Goal: Task Accomplishment & Management: Manage account settings

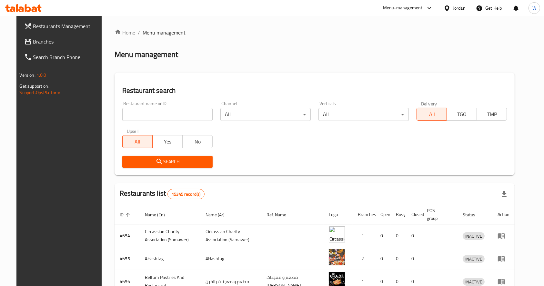
drag, startPoint x: 0, startPoint y: 0, endPoint x: 130, endPoint y: 111, distance: 171.4
click at [130, 111] on input "search" at bounding box center [167, 114] width 90 height 13
paste input "مزاج أفندينا"
type input "مزاج أفندينا"
click button "Search" at bounding box center [167, 162] width 90 height 12
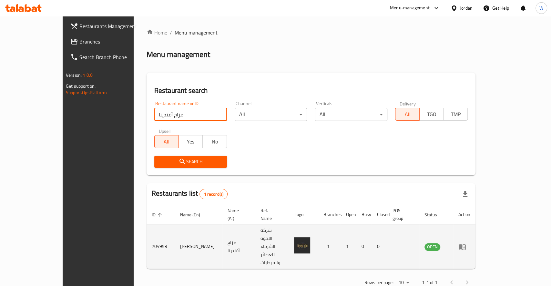
click at [175, 228] on td "[PERSON_NAME]" at bounding box center [198, 247] width 47 height 45
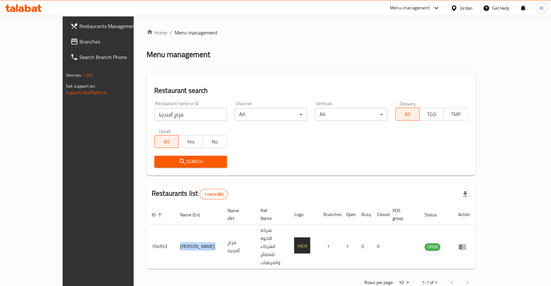
copy td "[PERSON_NAME]"
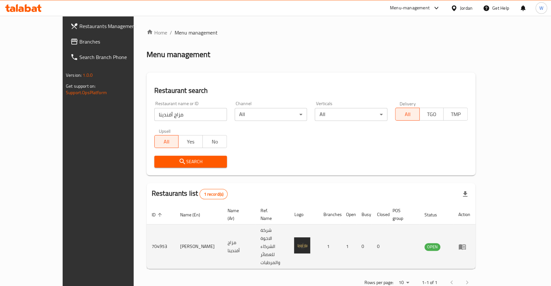
click at [222, 228] on td "مزاج أفندينا" at bounding box center [238, 247] width 33 height 45
click at [466, 243] on icon "enhanced table" at bounding box center [462, 247] width 8 height 8
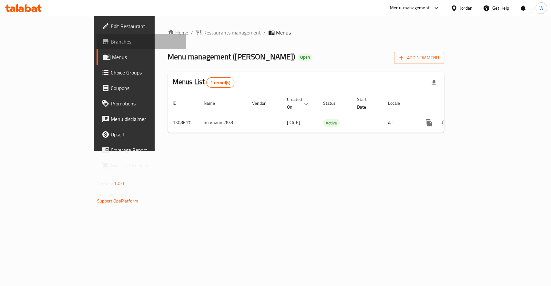
click at [111, 40] on span "Branches" at bounding box center [146, 42] width 70 height 8
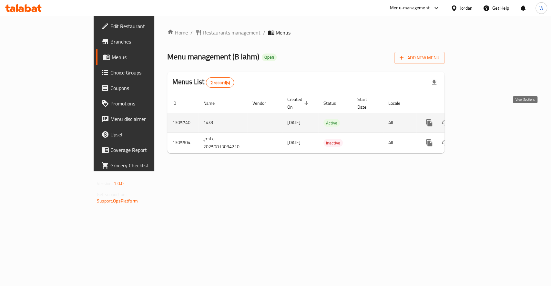
click at [483, 115] on link "enhanced table" at bounding box center [475, 122] width 15 height 15
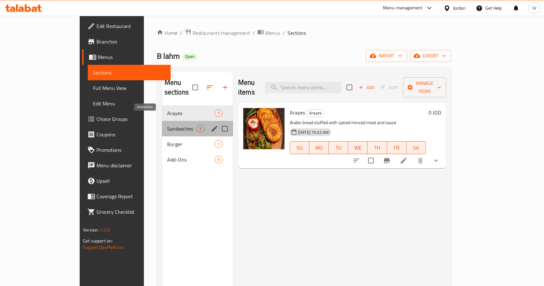
click at [167, 125] on span "Sandwiches" at bounding box center [181, 129] width 29 height 8
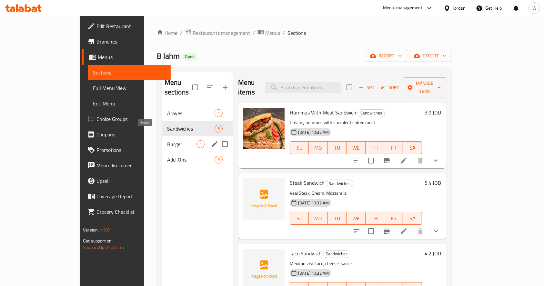
click at [167, 140] on span "Burger" at bounding box center [181, 144] width 29 height 8
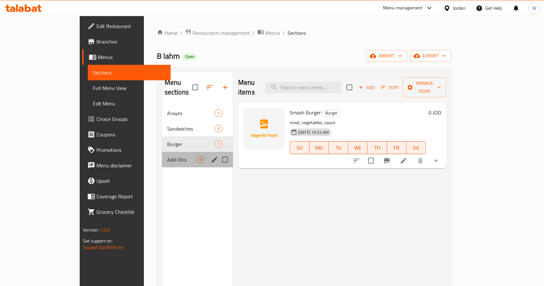
click at [162, 155] on div "Add-Ons 9" at bounding box center [197, 159] width 71 height 15
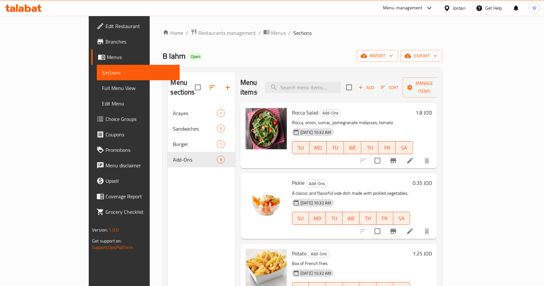
drag, startPoint x: 135, startPoint y: 194, endPoint x: 139, endPoint y: 169, distance: 25.9
click at [168, 194] on div "Menu sections Arayes 1 Sandwiches 5 Burger 1 Add-Ons 9" at bounding box center [201, 215] width 67 height 286
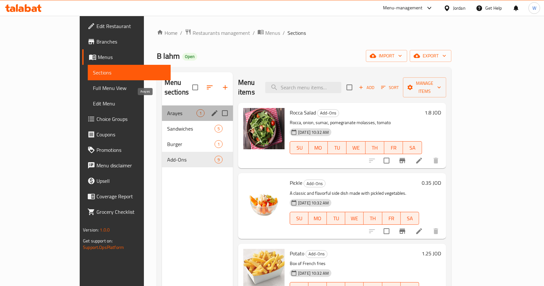
click at [167, 109] on span "Arayes" at bounding box center [181, 113] width 29 height 8
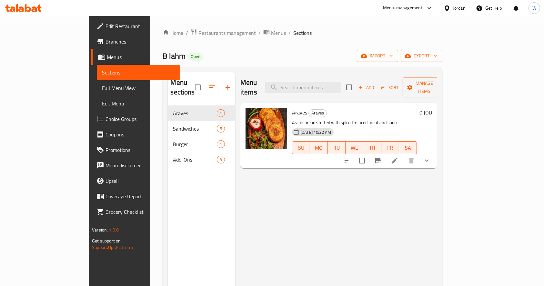
click at [340, 43] on div "Home / Restaurants management / Menus / Sections B lahm Open import export Menu…" at bounding box center [302, 196] width 279 height 335
click at [198, 32] on span "Restaurants management" at bounding box center [226, 33] width 57 height 8
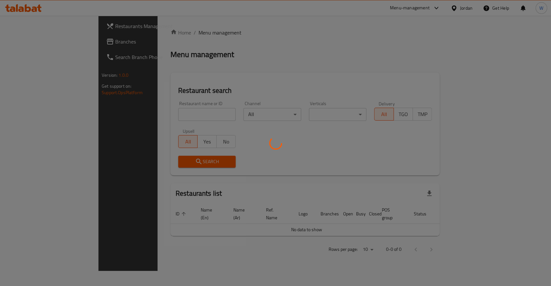
click at [162, 118] on div at bounding box center [275, 143] width 551 height 286
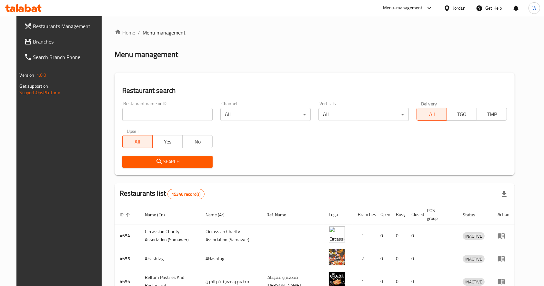
click at [160, 117] on input "search" at bounding box center [167, 114] width 90 height 13
type input "f"
type input "ب لحم"
click button "Search" at bounding box center [167, 162] width 90 height 12
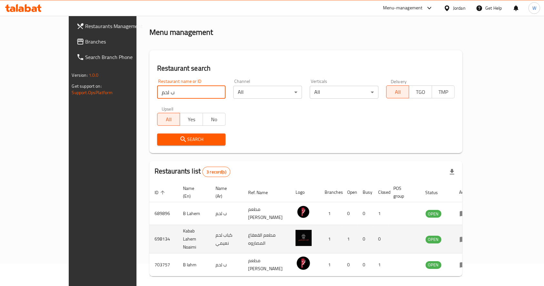
scroll to position [34, 0]
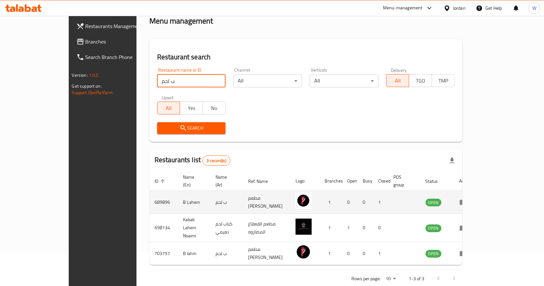
click at [467, 200] on icon "enhanced table" at bounding box center [463, 202] width 7 height 5
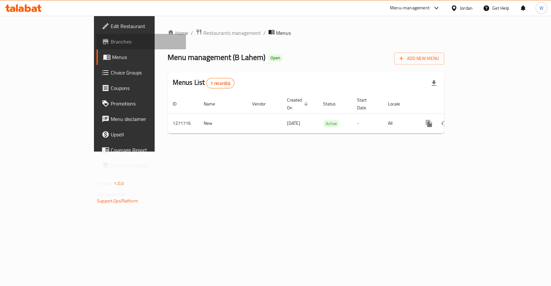
click at [102, 43] on icon at bounding box center [106, 42] width 8 height 8
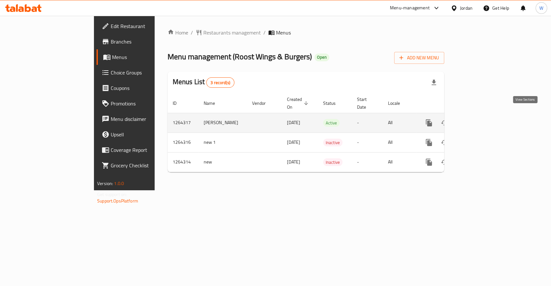
click at [478, 120] on icon "enhanced table" at bounding box center [475, 123] width 6 height 6
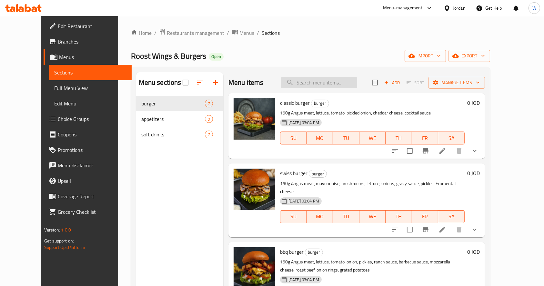
click at [316, 83] on input "search" at bounding box center [319, 82] width 76 height 11
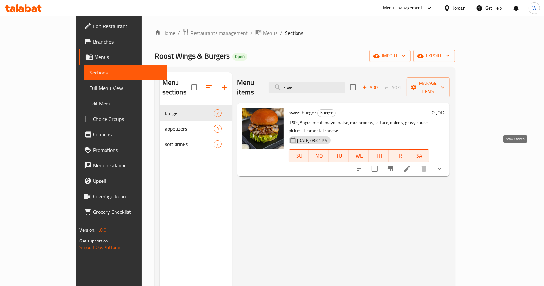
type input "swis"
click at [447, 161] on button "show more" at bounding box center [439, 168] width 15 height 15
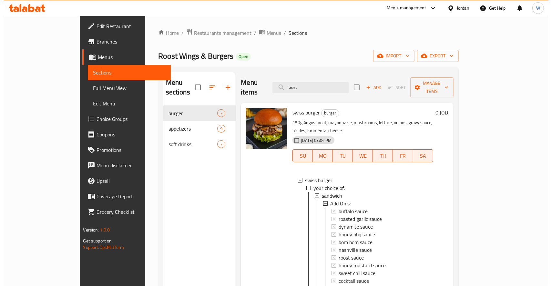
scroll to position [72, 0]
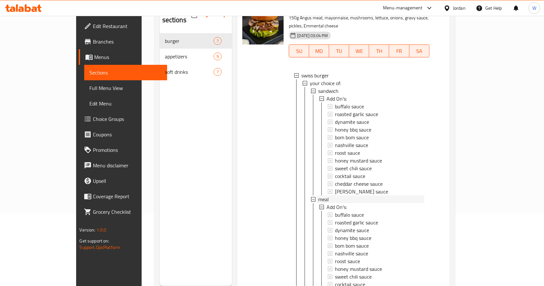
click at [318, 195] on span "meal" at bounding box center [323, 199] width 11 height 8
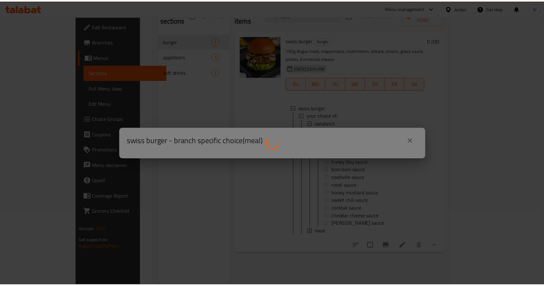
scroll to position [0, 0]
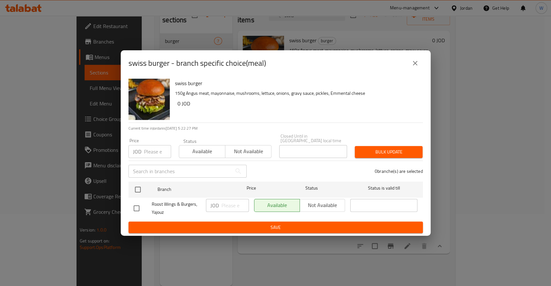
click at [415, 65] on icon "close" at bounding box center [415, 63] width 5 height 5
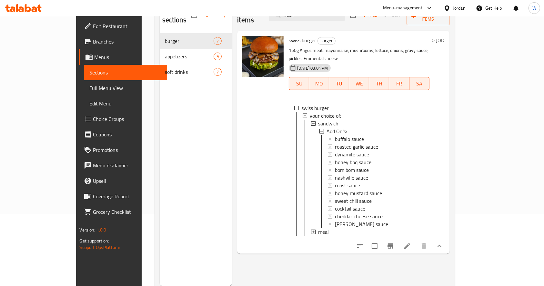
click at [410, 243] on icon at bounding box center [407, 246] width 6 height 6
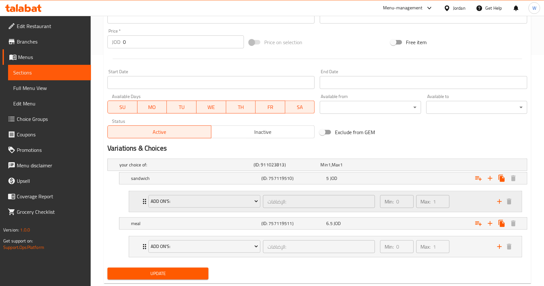
scroll to position [246, 0]
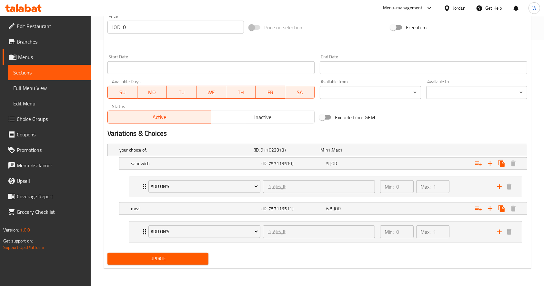
click at [460, 127] on div "Variations & Choices" at bounding box center [317, 133] width 425 height 15
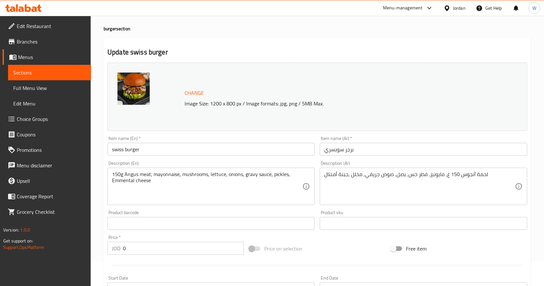
scroll to position [0, 0]
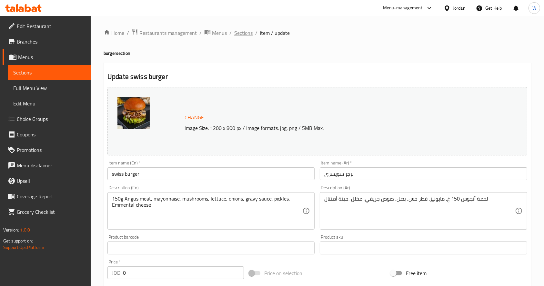
click at [249, 33] on span "Sections" at bounding box center [243, 33] width 18 height 8
